Goal: Task Accomplishment & Management: Manage account settings

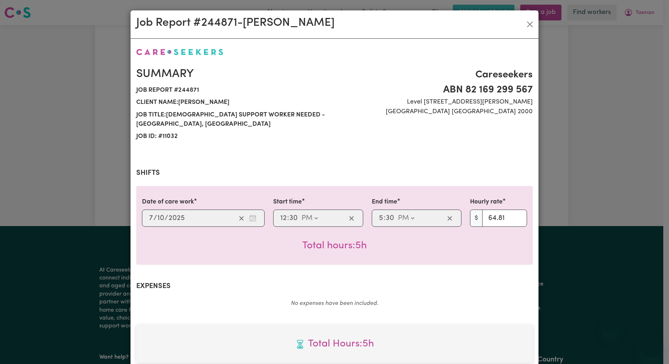
select select "pm"
click at [527, 23] on button "Close" at bounding box center [529, 24] width 11 height 11
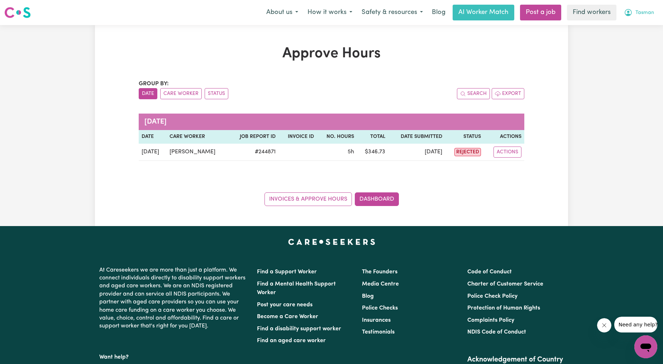
click at [650, 19] on button "Tasman" at bounding box center [638, 12] width 39 height 15
click at [629, 36] on link "Logout" at bounding box center [630, 41] width 57 height 14
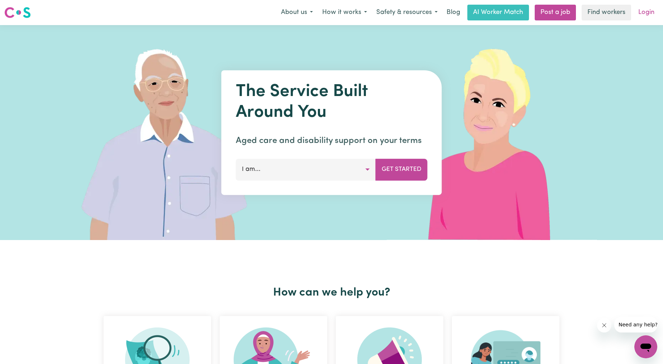
click at [642, 13] on link "Login" at bounding box center [646, 13] width 25 height 16
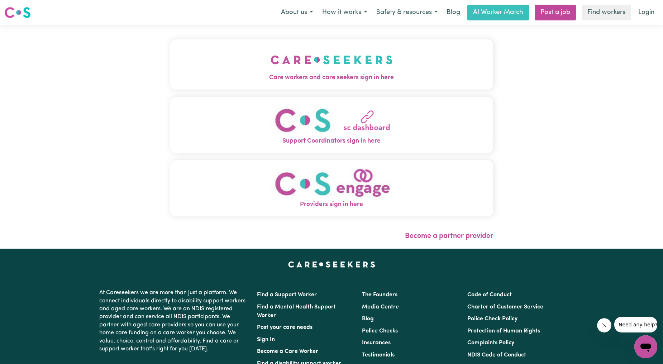
click at [192, 61] on button "Care workers and care seekers sign in here" at bounding box center [331, 64] width 323 height 50
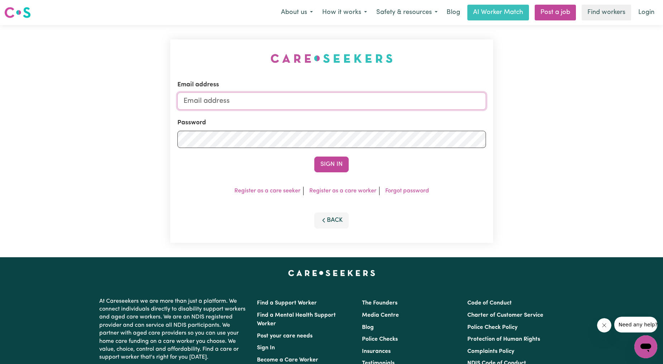
click at [257, 101] on input "Email address" at bounding box center [331, 100] width 309 height 17
drag, startPoint x: 221, startPoint y: 99, endPoint x: 414, endPoint y: 108, distance: 192.7
click at [412, 108] on input "[EMAIL_ADDRESS][PERSON_NAME][DOMAIN_NAME]" at bounding box center [331, 100] width 309 height 17
type input "[EMAIL_ADDRESS][DOMAIN_NAME]"
click at [342, 169] on button "Sign In" at bounding box center [331, 165] width 34 height 16
